Goal: Task Accomplishment & Management: Manage account settings

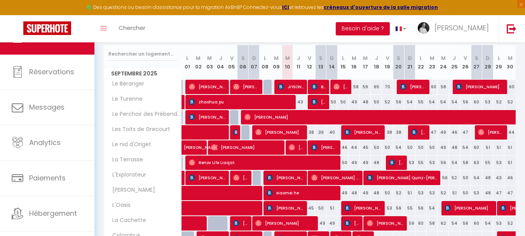
scroll to position [117, 0]
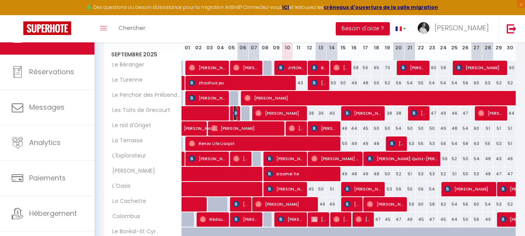
click at [237, 111] on img at bounding box center [236, 113] width 6 height 6
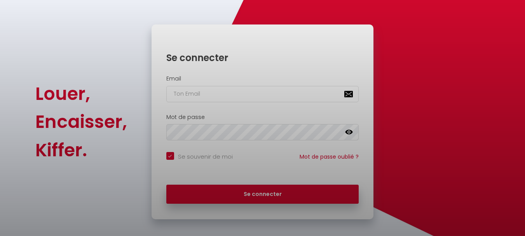
checkbox input "true"
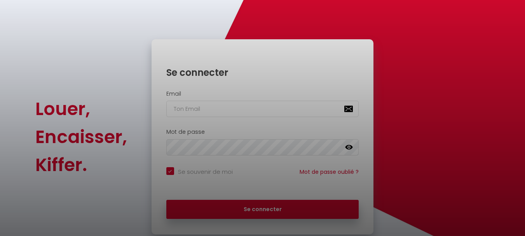
scroll to position [66, 0]
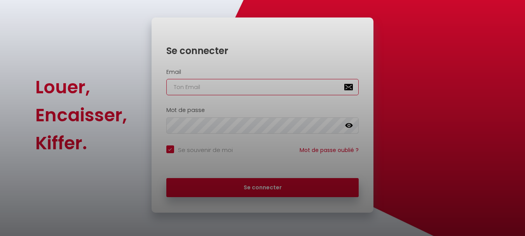
type input "[PERSON_NAME][EMAIL_ADDRESS][DOMAIN_NAME]"
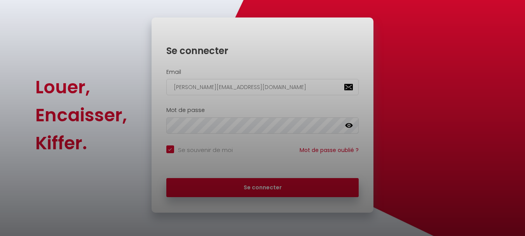
checkbox input "true"
click at [255, 185] on div at bounding box center [262, 118] width 525 height 236
click at [417, 143] on div at bounding box center [262, 118] width 525 height 236
click at [265, 185] on div at bounding box center [262, 118] width 525 height 236
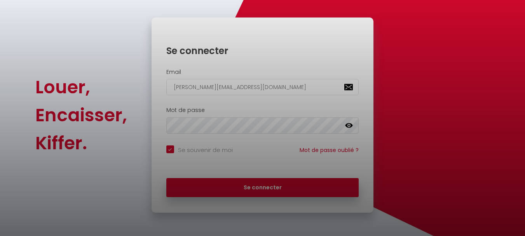
click at [265, 185] on div at bounding box center [262, 118] width 525 height 236
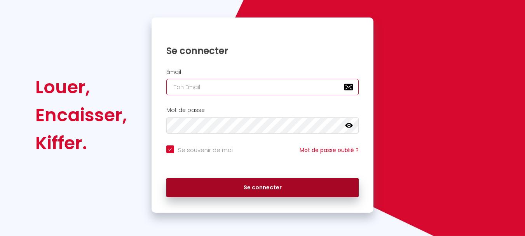
type input "[PERSON_NAME][EMAIL_ADDRESS][DOMAIN_NAME]"
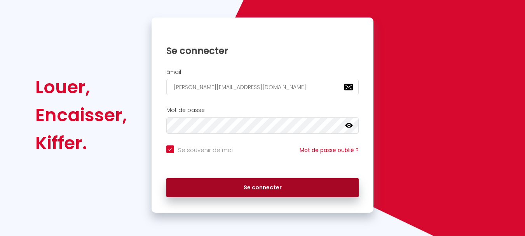
click at [266, 187] on button "Se connecter" at bounding box center [262, 187] width 193 height 19
checkbox input "true"
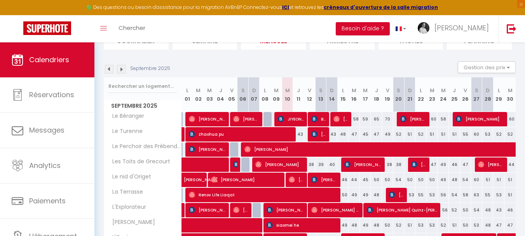
scroll to position [78, 0]
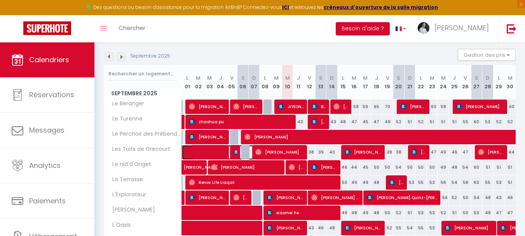
click at [233, 151] on span at bounding box center [225, 152] width 72 height 15
select select "OK"
select select "0"
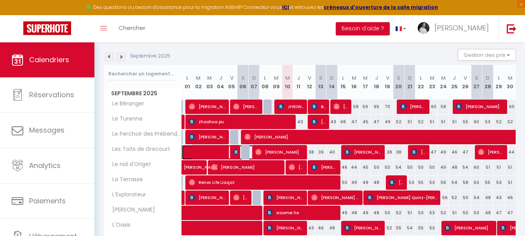
select select "1"
select select
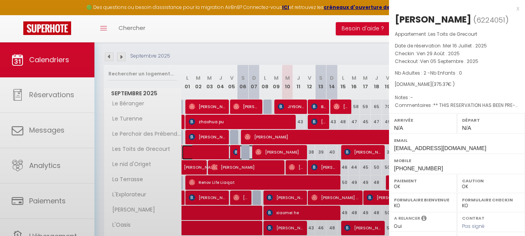
select select "2522"
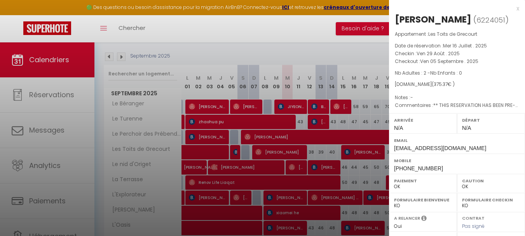
click at [511, 9] on div "x" at bounding box center [454, 8] width 130 height 9
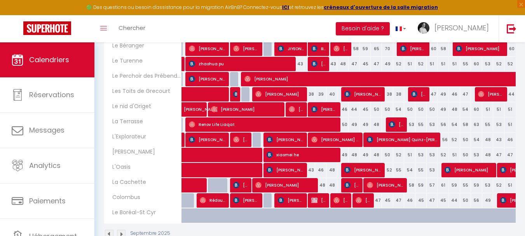
scroll to position [117, 0]
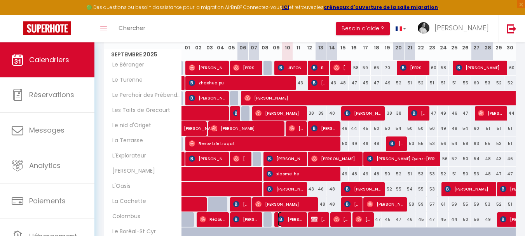
click at [301, 221] on span "[PERSON_NAME]" at bounding box center [291, 219] width 26 height 15
select select
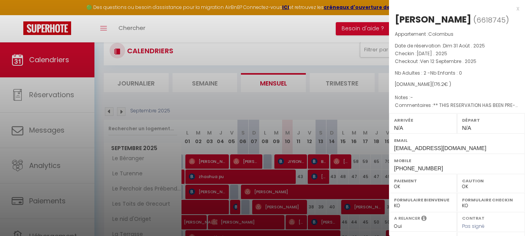
scroll to position [0, 0]
